Goal: Task Accomplishment & Management: Manage account settings

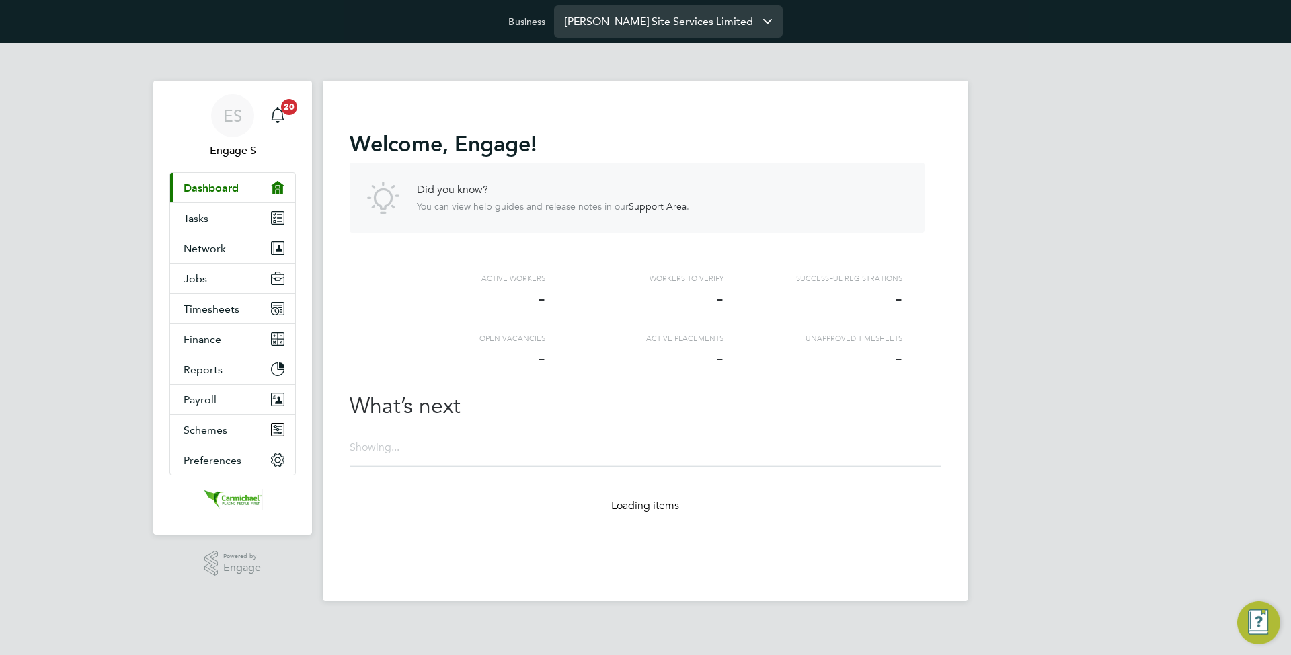
click at [637, 19] on input "Carmichael Site Services Limited" at bounding box center [668, 21] width 229 height 32
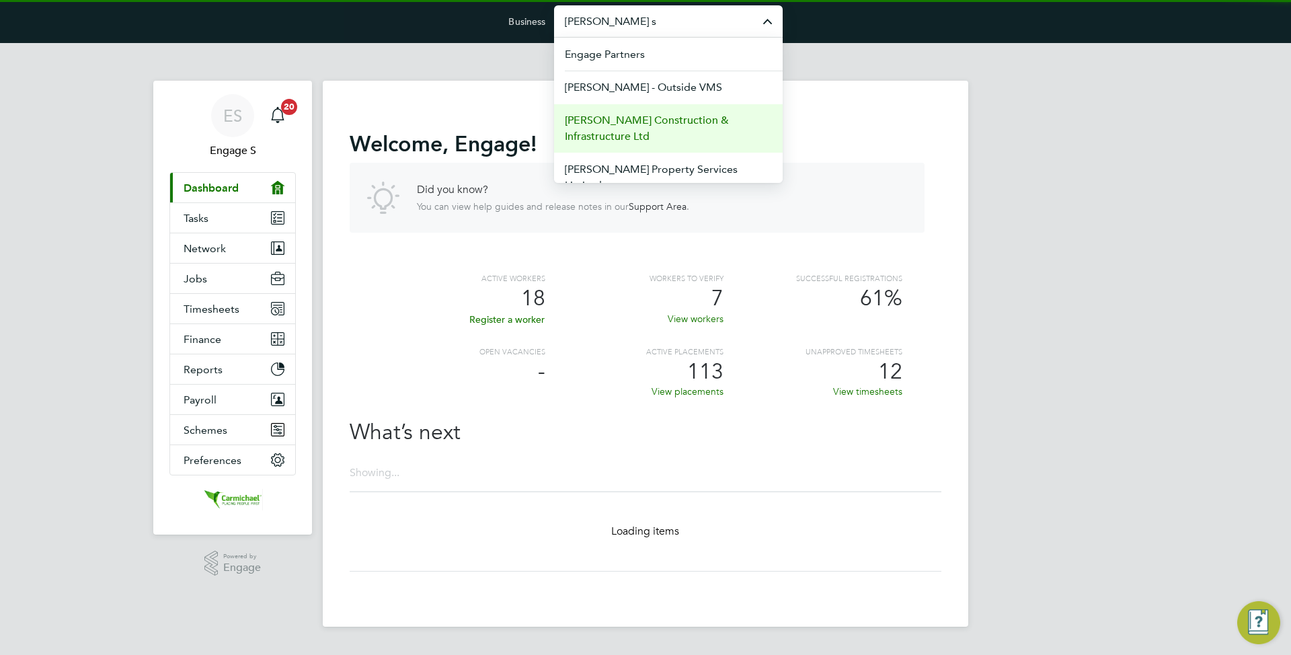
click at [668, 115] on span "[PERSON_NAME] Construction & Infrastructure Ltd" at bounding box center [668, 128] width 207 height 32
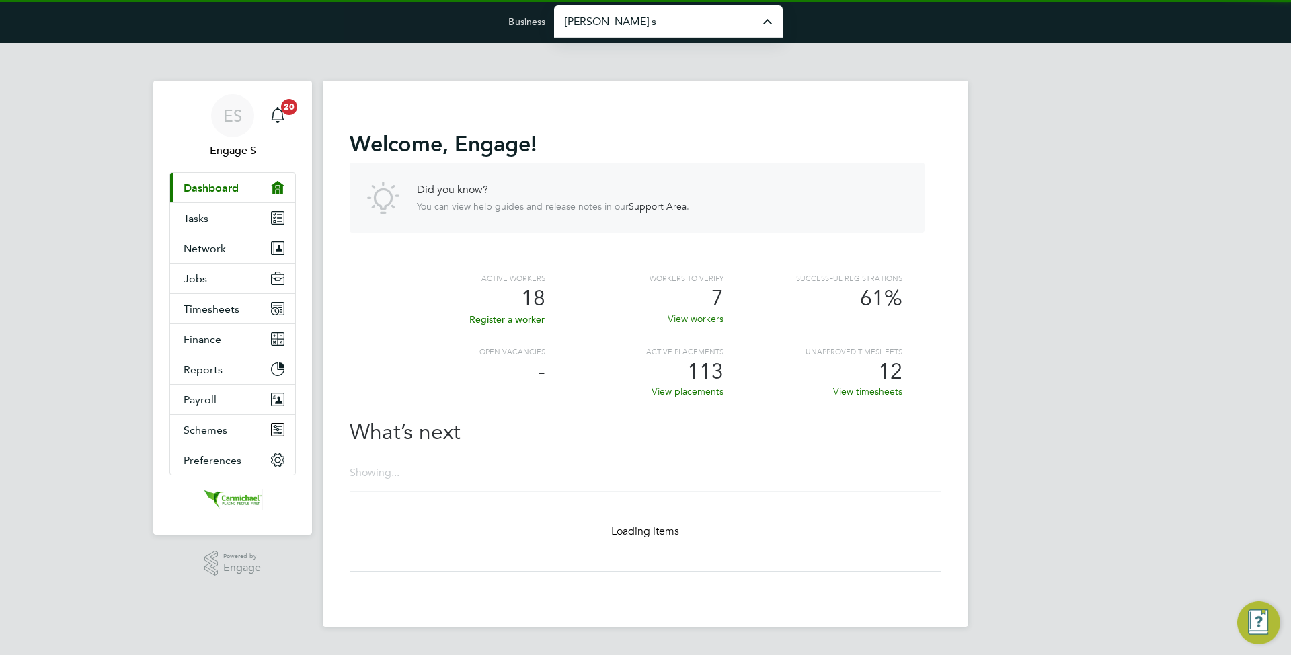
type input "[PERSON_NAME] Construction & Infrastructure Ltd"
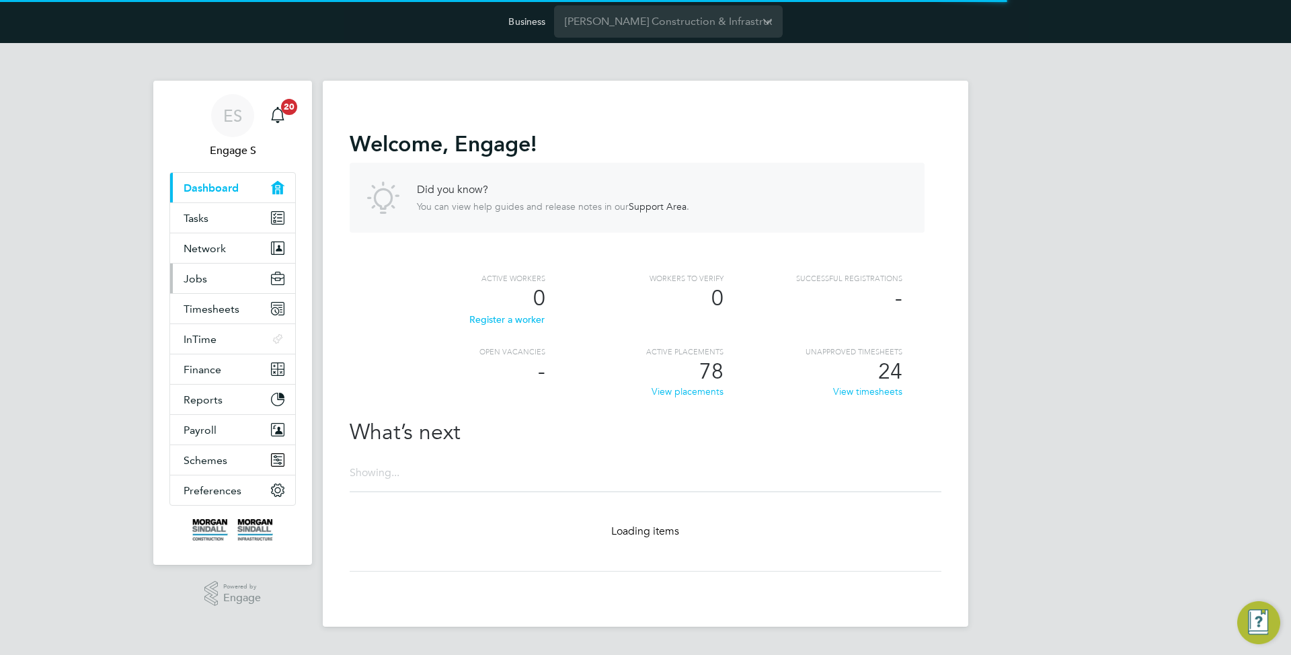
click at [203, 276] on span "Jobs" at bounding box center [196, 278] width 24 height 13
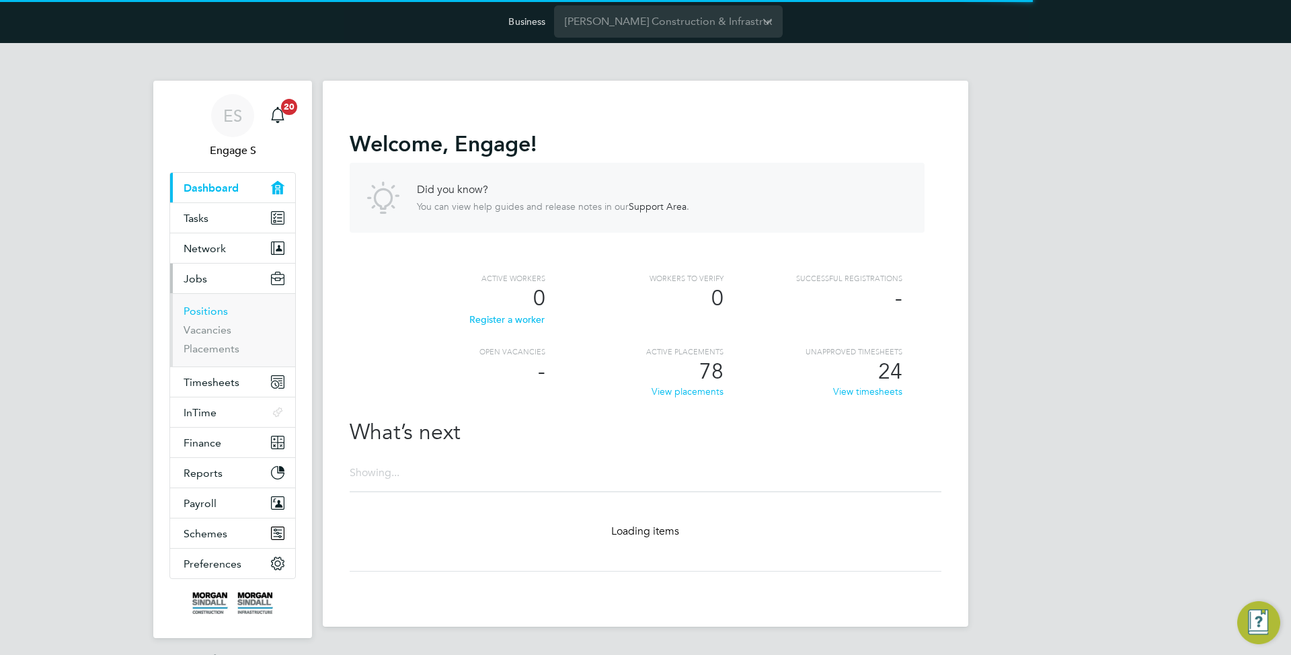
click at [219, 311] on link "Positions" at bounding box center [206, 311] width 44 height 13
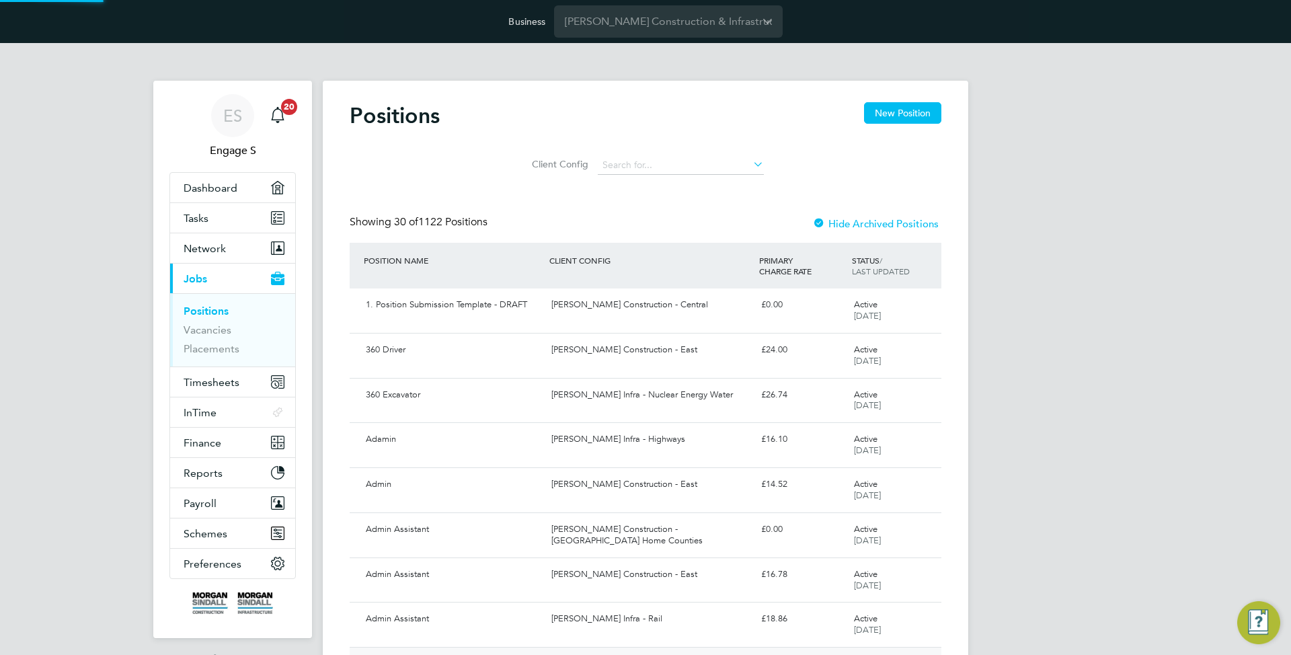
scroll to position [268, 0]
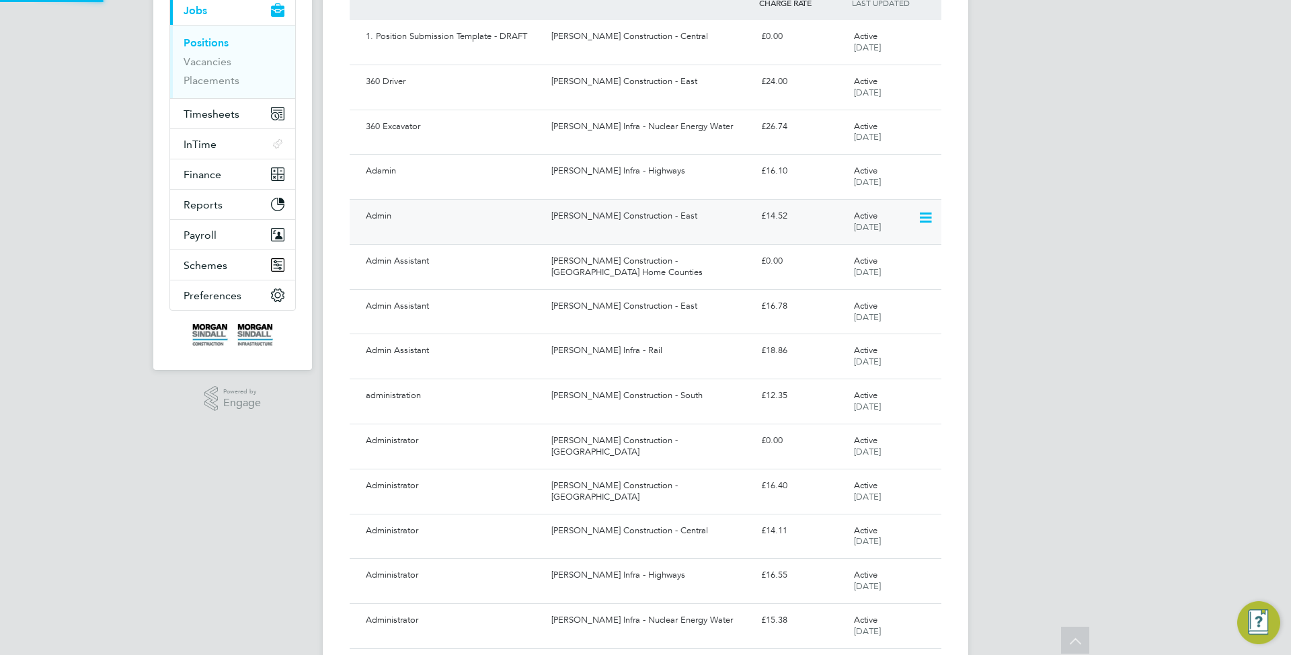
click at [405, 208] on div "Admin" at bounding box center [453, 216] width 186 height 22
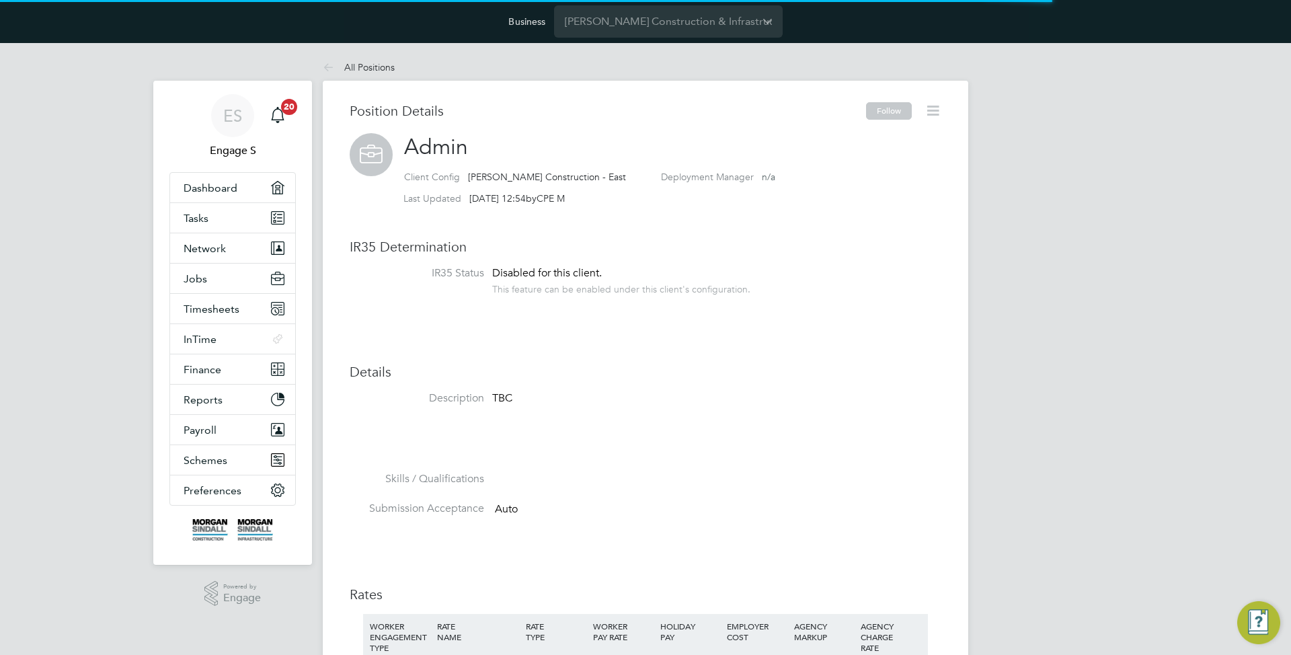
scroll to position [40, 90]
click at [930, 114] on icon at bounding box center [932, 110] width 17 height 17
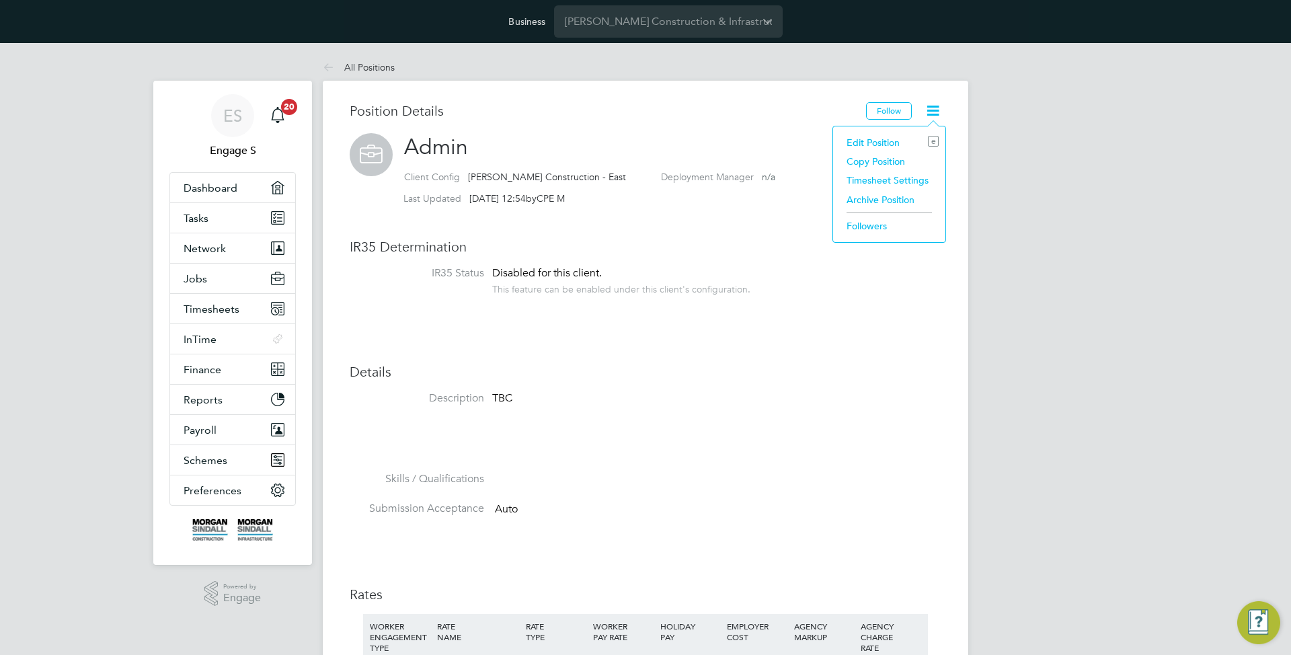
click at [861, 225] on li "Followers" at bounding box center [889, 225] width 99 height 19
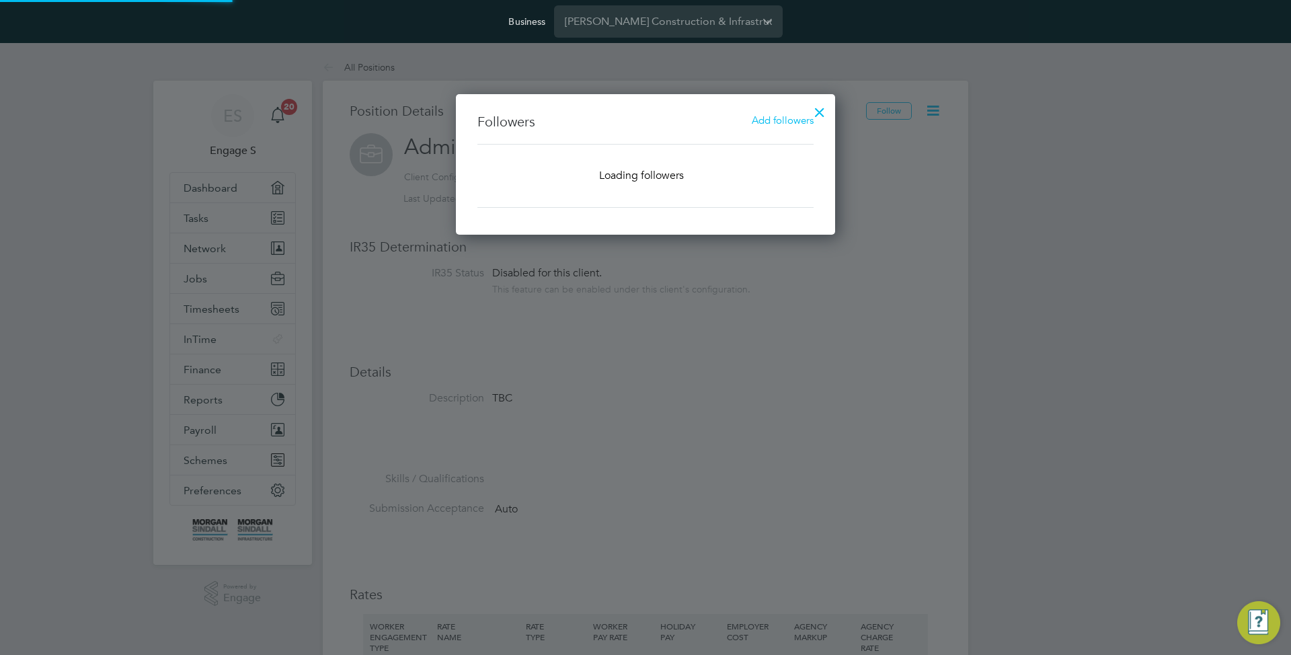
scroll to position [141, 380]
click at [783, 114] on span "Add followers" at bounding box center [783, 120] width 62 height 13
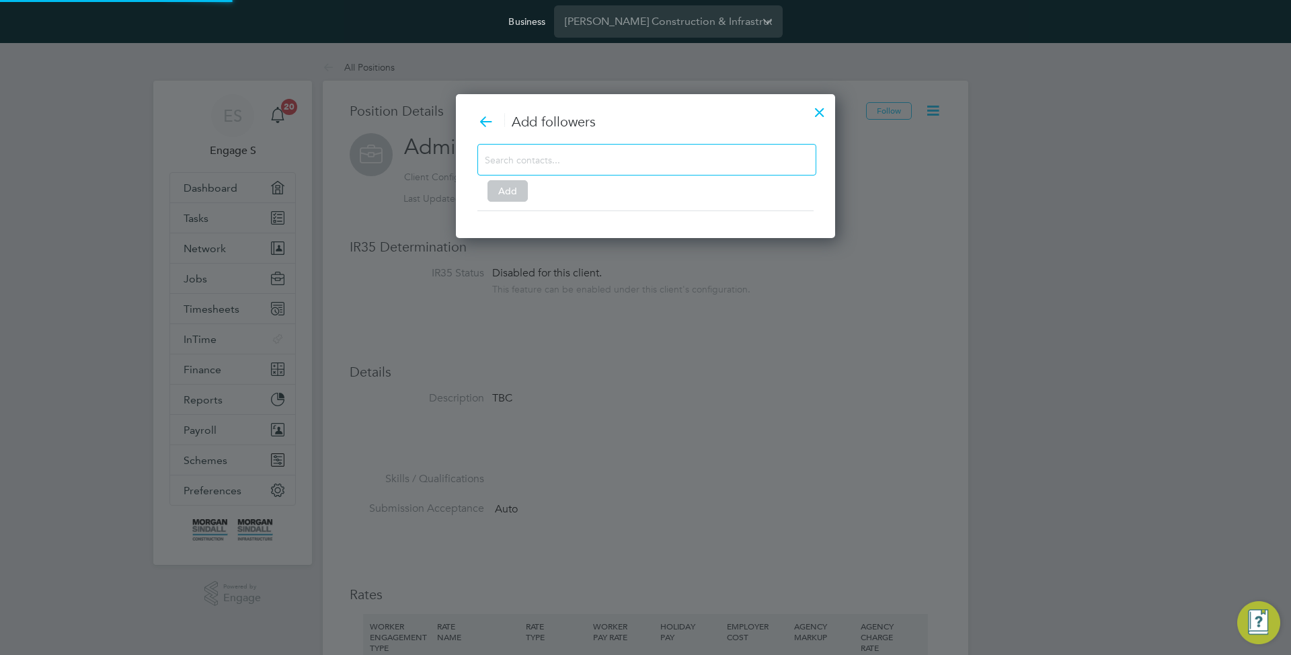
scroll to position [145, 380]
click at [672, 163] on input at bounding box center [636, 159] width 303 height 17
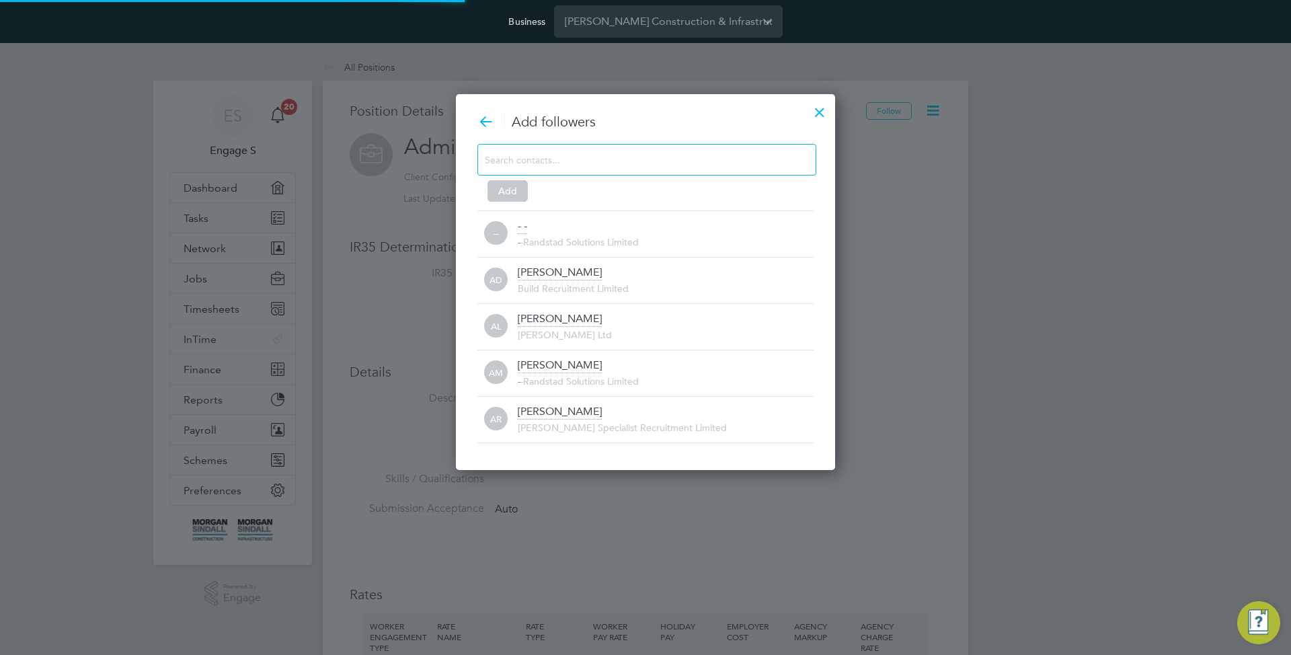
scroll to position [0, 0]
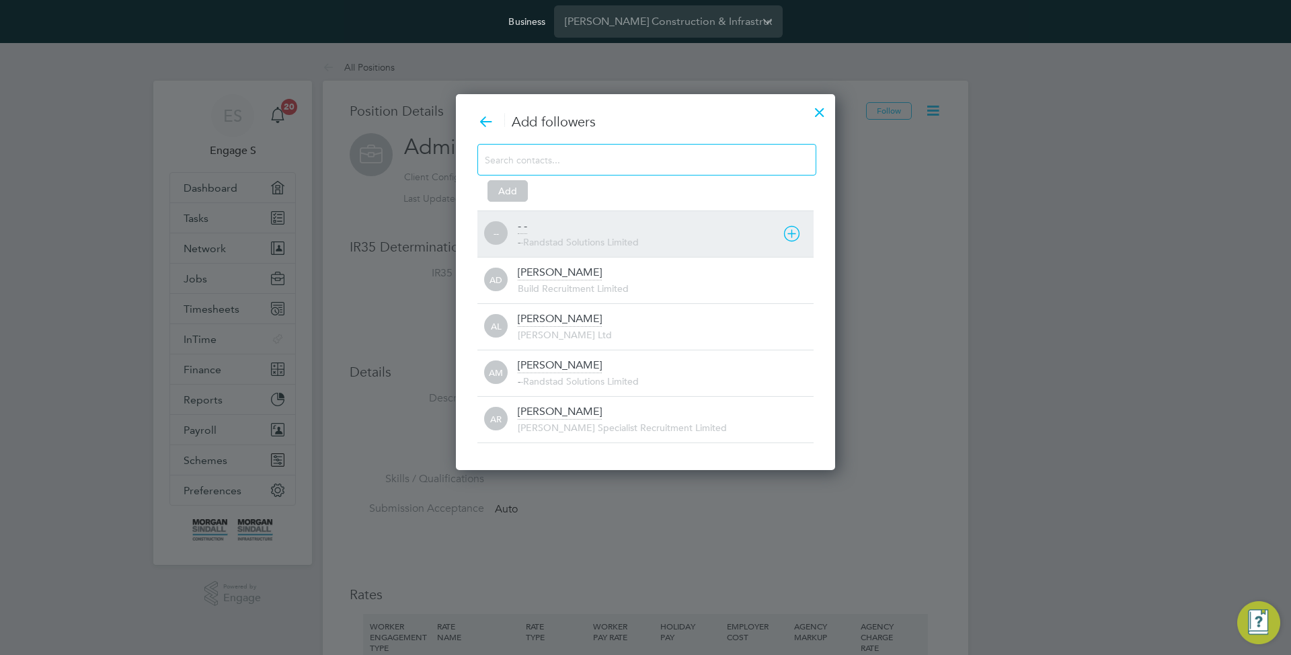
drag, startPoint x: 791, startPoint y: 231, endPoint x: 753, endPoint y: 245, distance: 40.0
click at [791, 231] on icon at bounding box center [791, 233] width 17 height 17
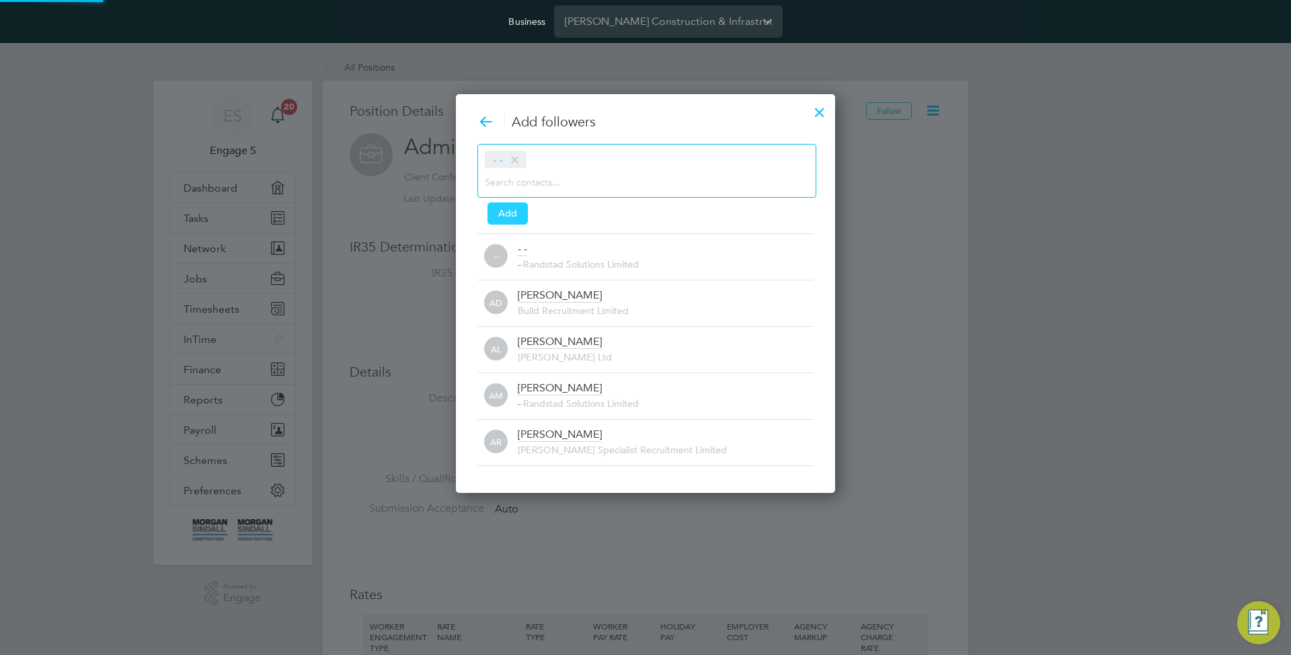
click at [516, 214] on button "Add" at bounding box center [507, 213] width 40 height 22
